Goal: Navigation & Orientation: Go to known website

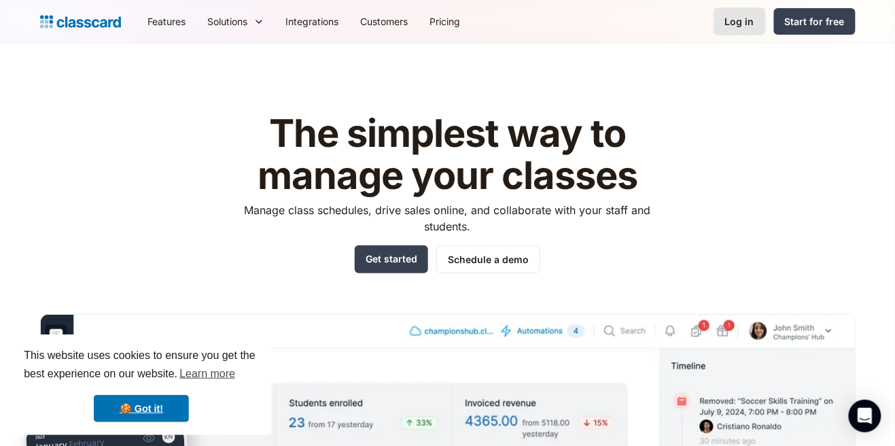
click at [734, 19] on div "Log in" at bounding box center [739, 21] width 29 height 14
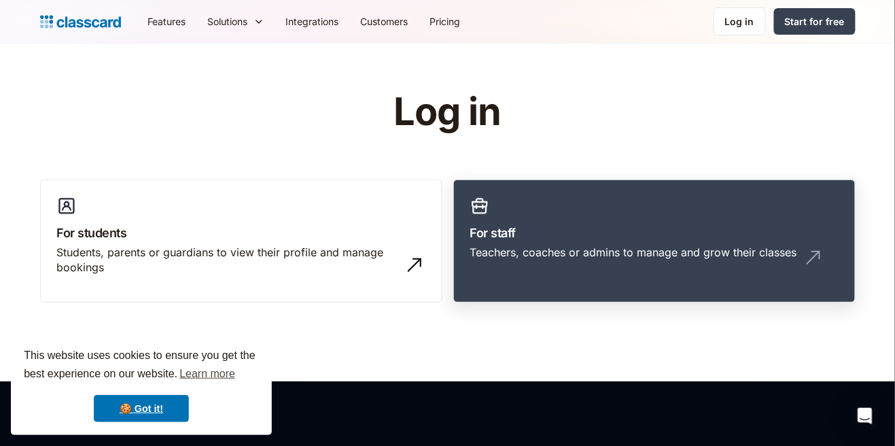
click at [659, 260] on div "Teachers, coaches or admins to manage and grow their classes" at bounding box center [654, 258] width 368 height 26
